Goal: Contribute content

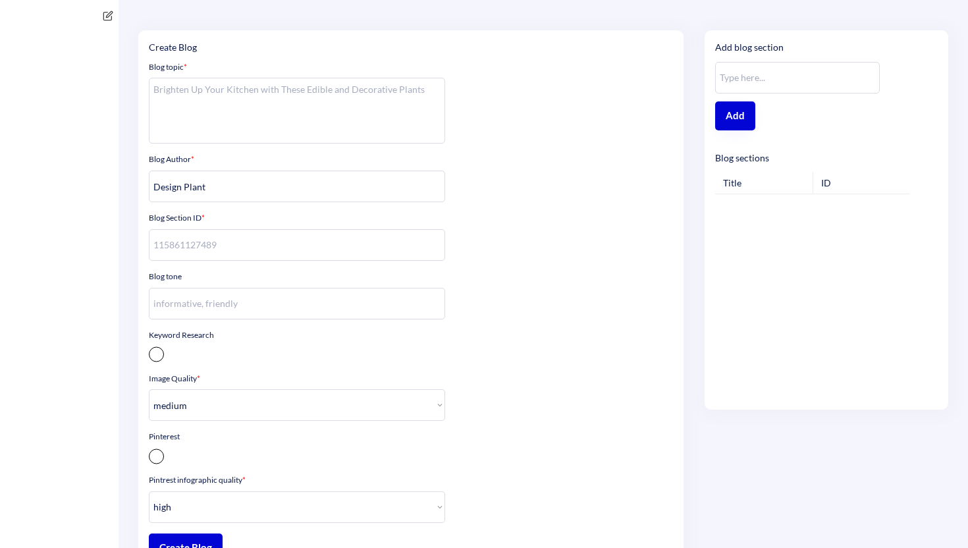
select select ""medium""
select select ""high""
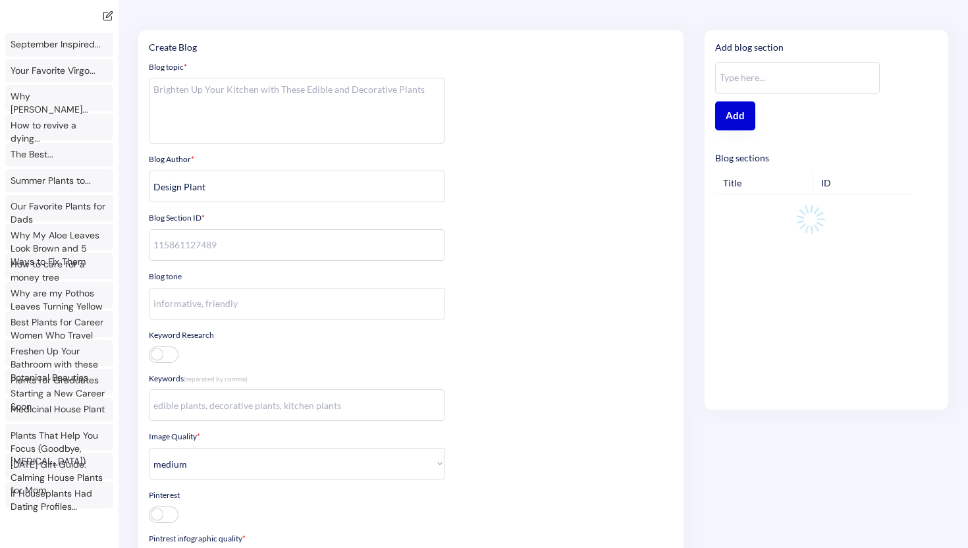
type textarea "**Context** You are an AI chat bot for a ecom shop that sells house plants. The…"
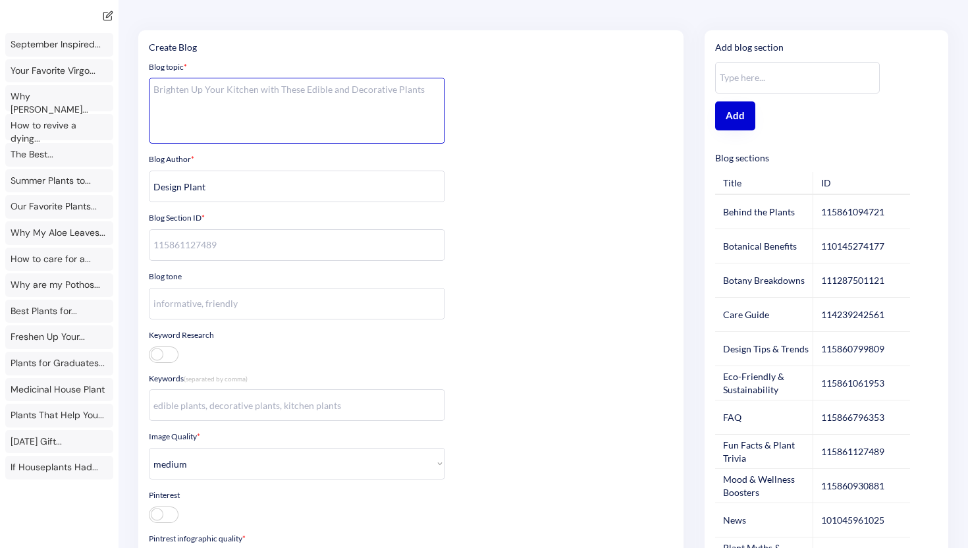
click at [322, 99] on textarea at bounding box center [297, 111] width 296 height 66
paste textarea "Anthurium Purple"
click at [348, 87] on textarea "Anthurium Purple Is Root Bound" at bounding box center [297, 111] width 296 height 66
type textarea "Anthurium Purple Is Root Bound, What Should I Do?"
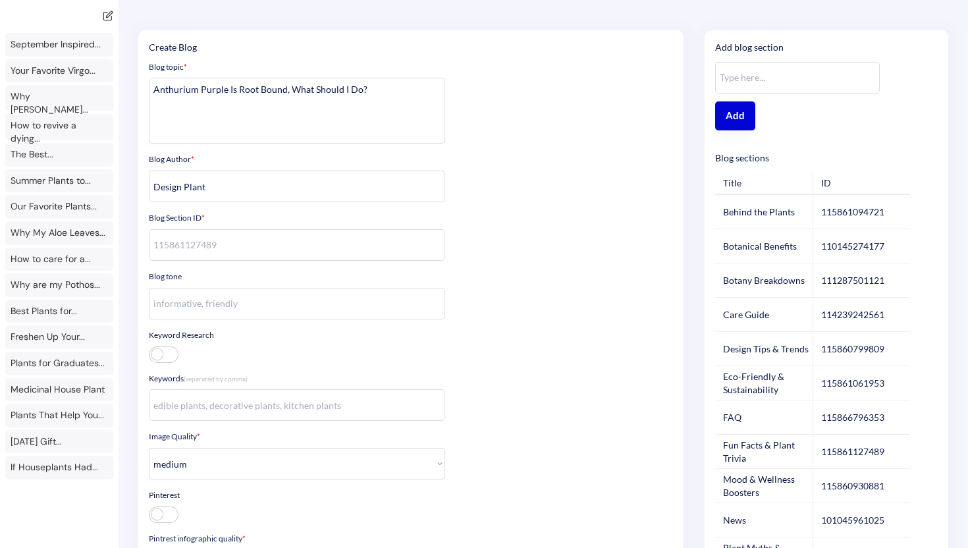
click at [845, 309] on div "114239242561" at bounding box center [852, 314] width 63 height 13
click at [844, 310] on div "114239242561" at bounding box center [852, 314] width 63 height 13
copy div "114239242561"
click at [247, 245] on input "input" at bounding box center [297, 245] width 296 height 32
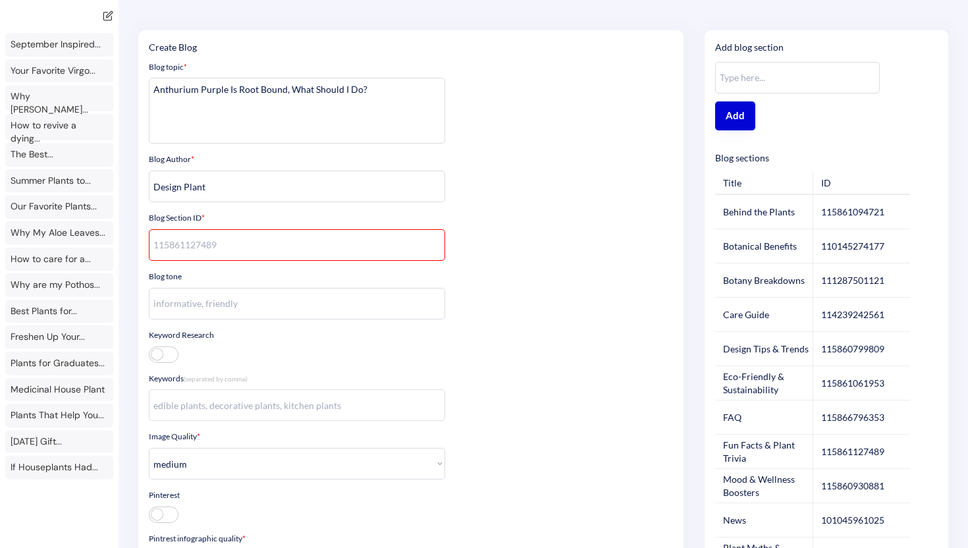
paste input "114239242561"
type input "114239242561"
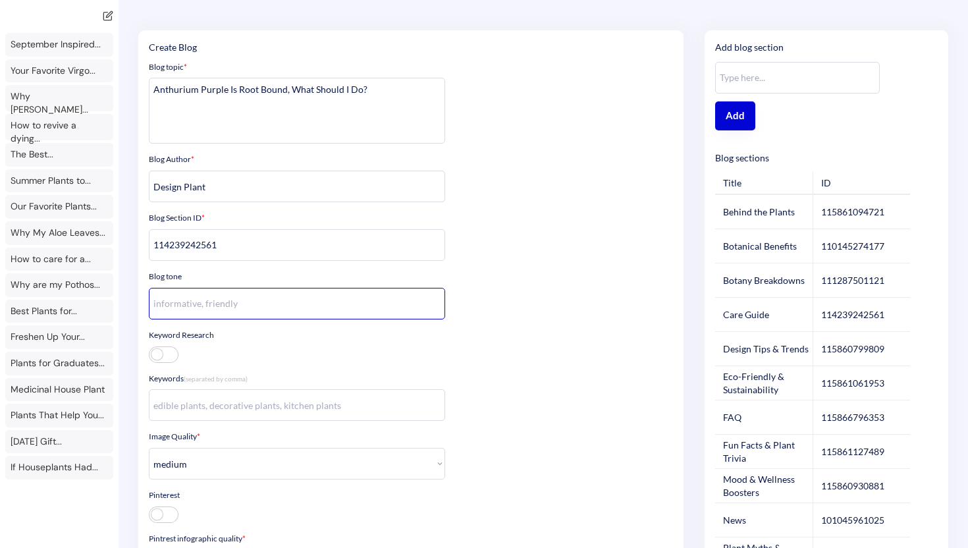
click at [257, 300] on input "input" at bounding box center [297, 304] width 296 height 32
type input "informative"
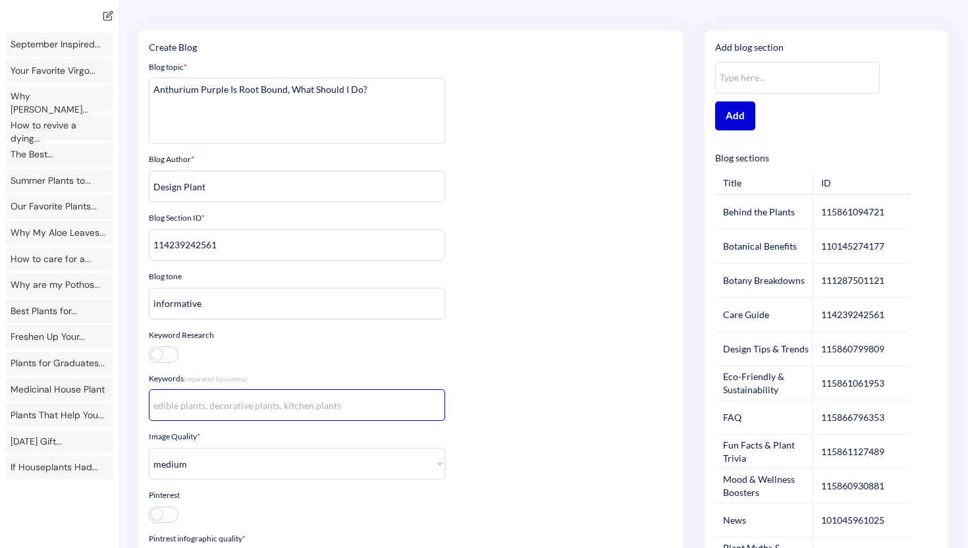
click at [243, 404] on input "input" at bounding box center [297, 405] width 296 height 32
paste input "114239242561"
type input "114239242561"
click at [208, 402] on input "input" at bounding box center [297, 405] width 296 height 32
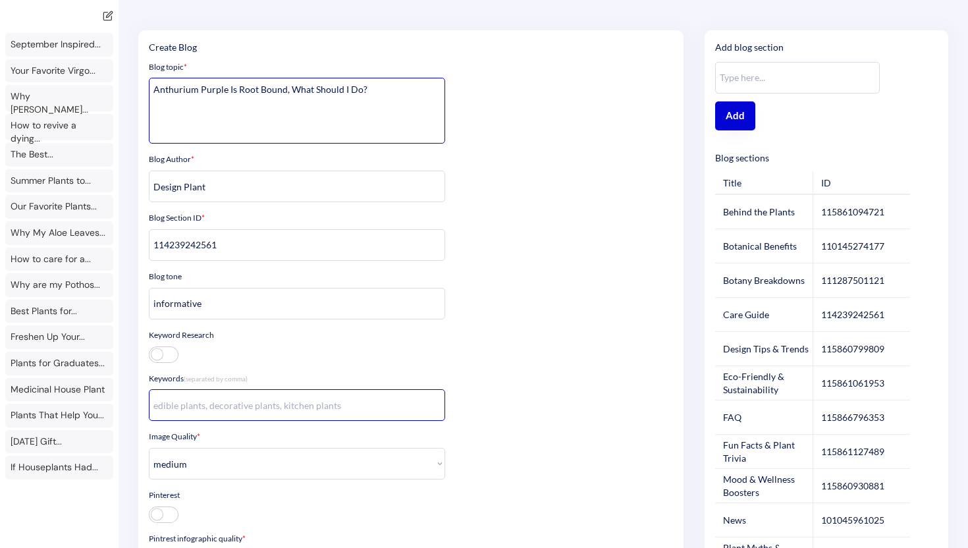
click at [168, 96] on textarea "Anthurium Purple Is Root Bound, What Should I Do?" at bounding box center [297, 111] width 296 height 66
click at [196, 415] on input "input" at bounding box center [297, 405] width 296 height 32
paste input "Anthurium"
type input "Anthurium"
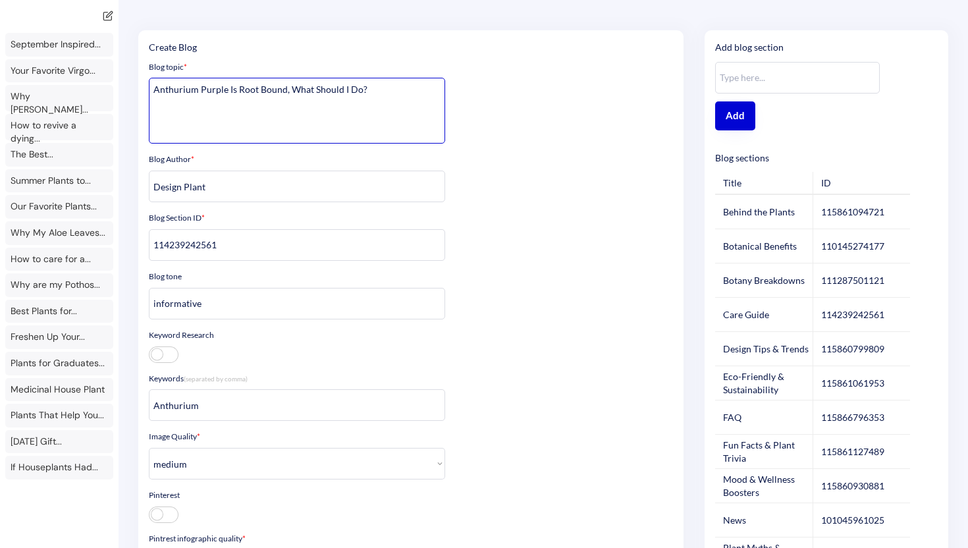
click at [271, 89] on textarea "Anthurium Purple Is Root Bound, What Should I Do?" at bounding box center [297, 111] width 296 height 66
type textarea "Anthurium Purple Is Root Bound. What Should I Do?"
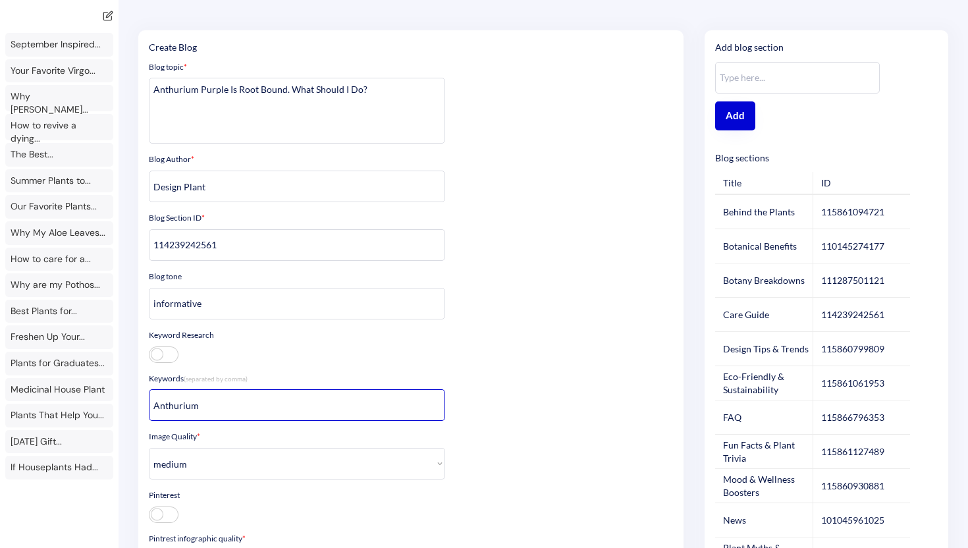
click at [240, 404] on input "input" at bounding box center [297, 405] width 296 height 32
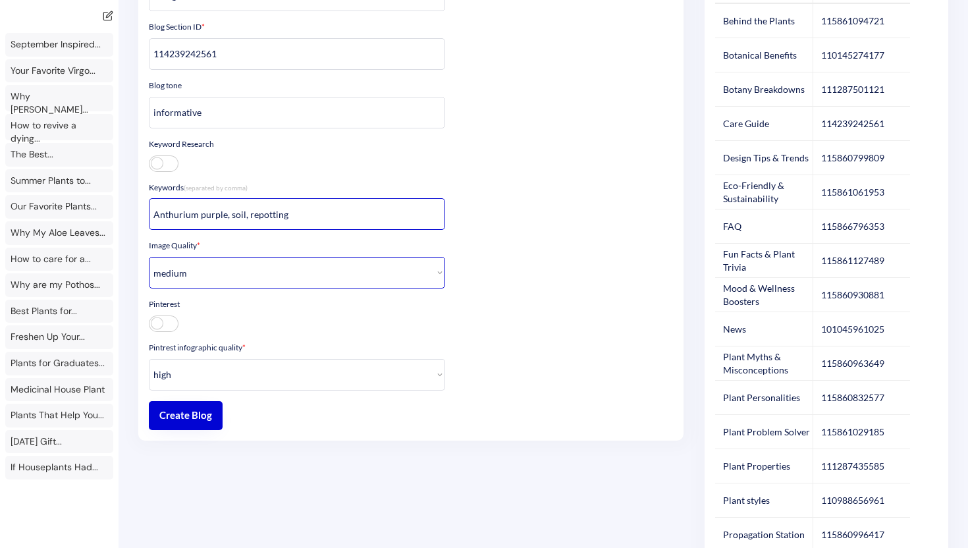
scroll to position [196, 0]
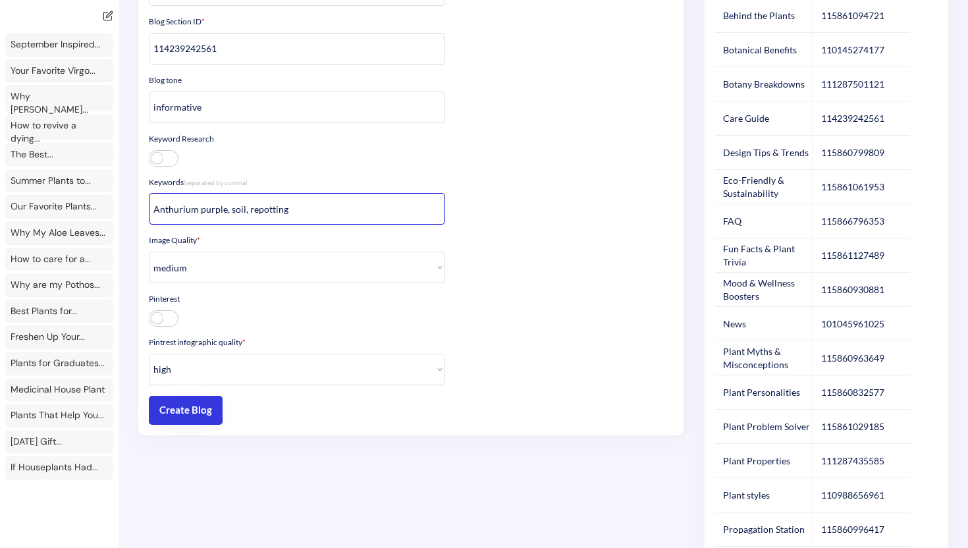
type input "Anthurium purple, soil, repotting"
click at [198, 410] on button "Create Blog" at bounding box center [186, 410] width 74 height 29
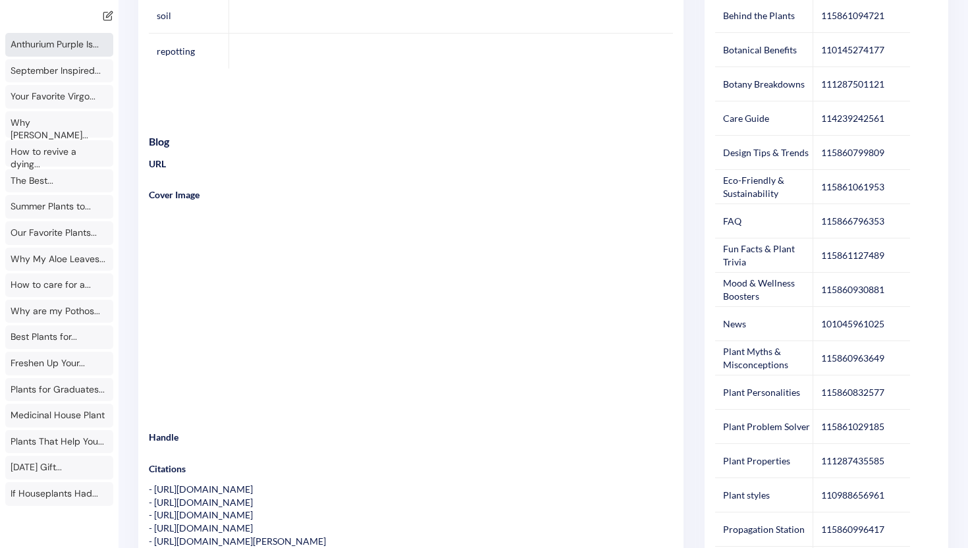
scroll to position [0, 0]
